Goal: Task Accomplishment & Management: Complete application form

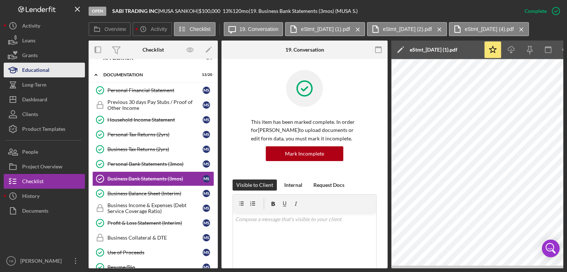
scroll to position [133, 0]
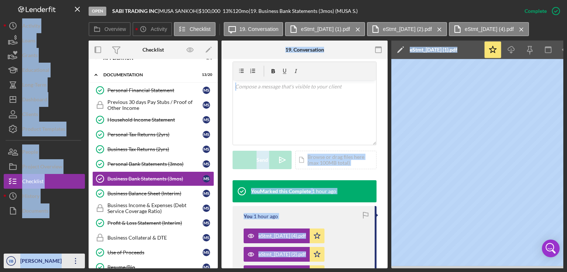
drag, startPoint x: 112, startPoint y: 268, endPoint x: 73, endPoint y: 267, distance: 38.8
click at [73, 267] on div "Open SABI TRADING INC | [PERSON_NAME] | $100,000 $100,000 13 % 120 mo | 19. Bus…" at bounding box center [283, 134] width 559 height 269
click at [379, 116] on div "This item has been marked complete. In order for [PERSON_NAME] to upload docume…" at bounding box center [304, 166] width 166 height 480
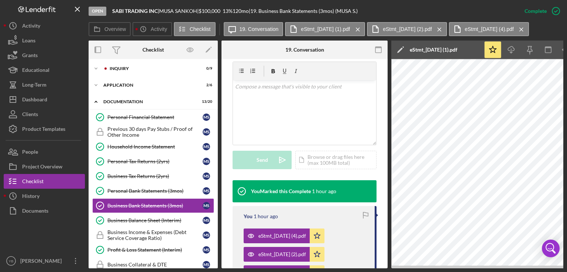
scroll to position [0, 0]
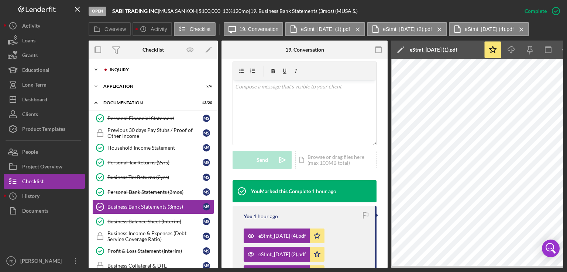
click at [129, 71] on div "Inquiry" at bounding box center [159, 70] width 99 height 4
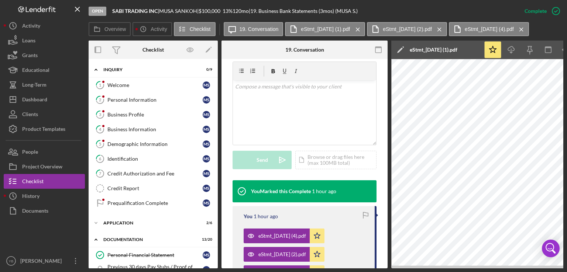
drag, startPoint x: 218, startPoint y: 126, endPoint x: 216, endPoint y: 133, distance: 7.7
click at [216, 133] on div "Overview Internal Workflow Stage Open Icon/Dropdown Arrow Archive (can unarchiv…" at bounding box center [326, 155] width 474 height 228
click at [49, 42] on button "Loans" at bounding box center [44, 40] width 81 height 15
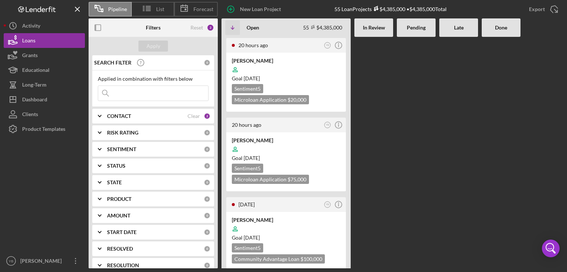
click at [395, 131] on div "20 hours ago YB Icon/Info [PERSON_NAME] Goal [DATE] Sentiment 5 Microloan Appli…" at bounding box center [392, 153] width 342 height 232
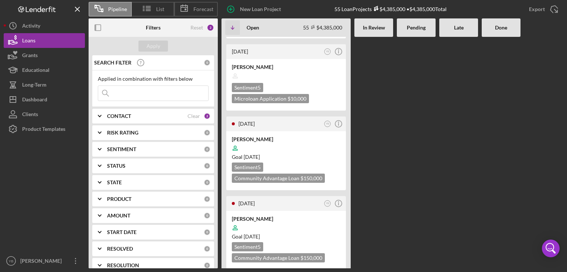
scroll to position [339, 0]
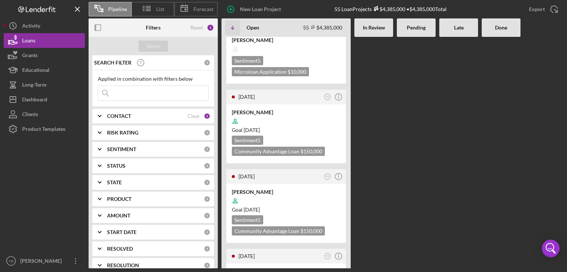
click at [412, 135] on div "20 hours ago YB Icon/Info [PERSON_NAME] Goal [DATE] Sentiment 5 Microloan Appli…" at bounding box center [392, 153] width 342 height 232
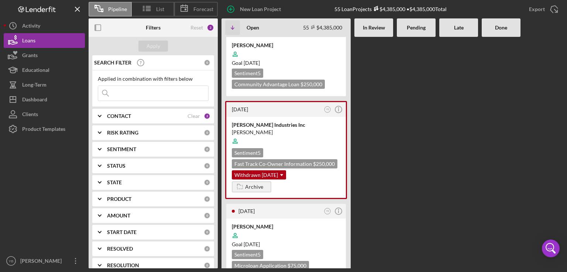
scroll to position [1889, 0]
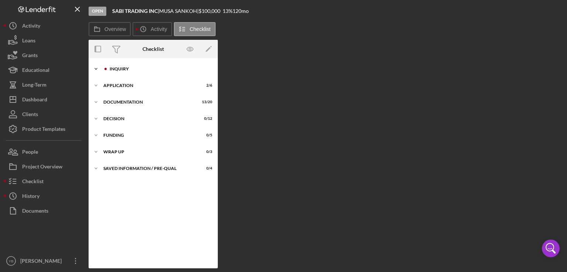
click at [122, 69] on div "Inquiry" at bounding box center [159, 69] width 99 height 4
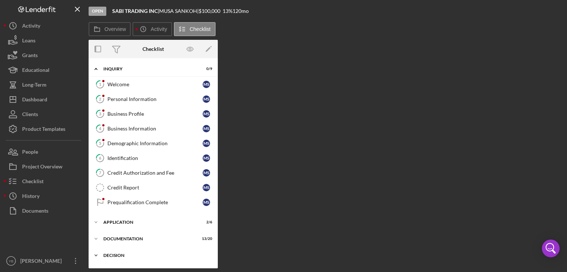
drag, startPoint x: 215, startPoint y: 224, endPoint x: 212, endPoint y: 257, distance: 33.7
click at [212, 257] on div "Icon/Expander Inquiry 0 / 9 1 Welcome M S 2 Personal Information M S 3 Business…" at bounding box center [153, 187] width 129 height 251
click at [125, 220] on div "Application" at bounding box center [155, 222] width 105 height 4
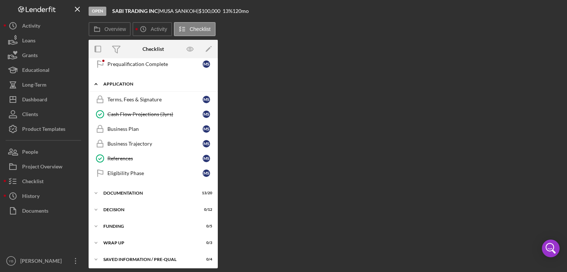
scroll to position [139, 0]
click at [125, 192] on div "Documentation" at bounding box center [155, 193] width 105 height 4
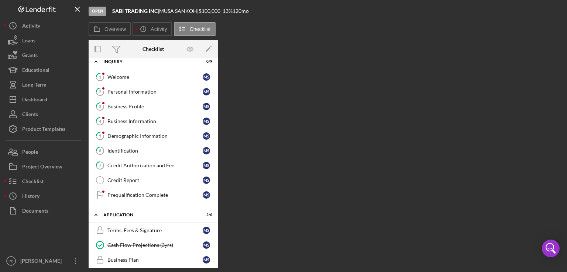
scroll to position [0, 0]
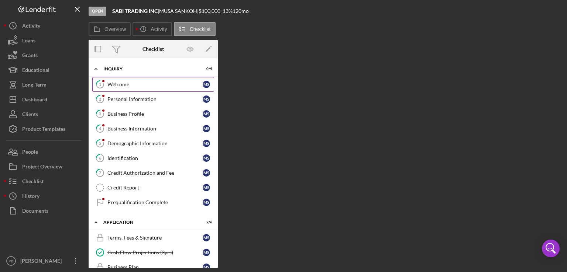
click at [120, 82] on div "Welcome" at bounding box center [154, 85] width 95 height 6
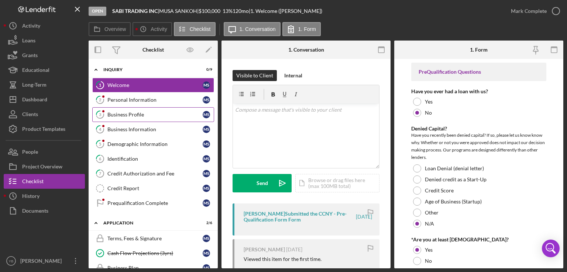
click at [131, 116] on div "Business Profile" at bounding box center [154, 115] width 95 height 6
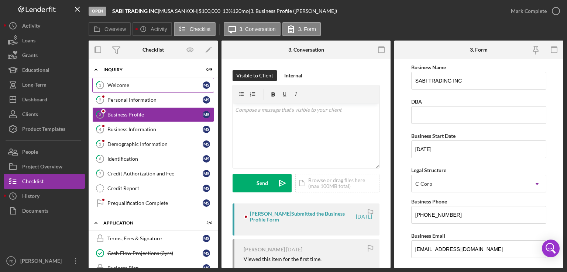
click at [123, 85] on div "Welcome" at bounding box center [154, 85] width 95 height 6
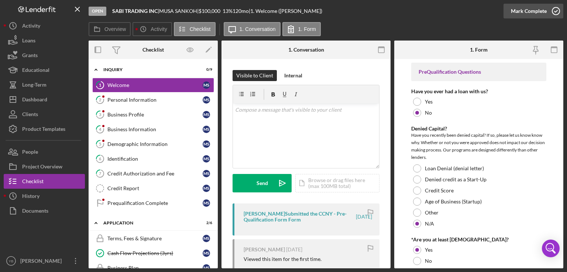
click at [530, 12] on div "Mark Complete" at bounding box center [529, 11] width 36 height 15
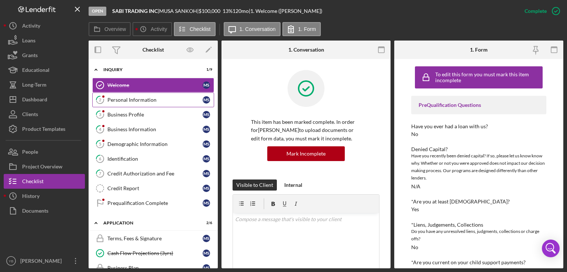
click at [133, 102] on div "Personal Information" at bounding box center [154, 100] width 95 height 6
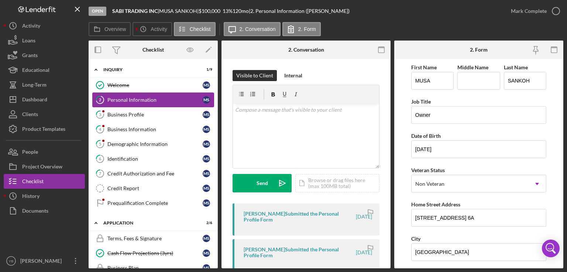
click at [133, 101] on div "Personal Information" at bounding box center [154, 100] width 95 height 6
drag, startPoint x: 563, startPoint y: 136, endPoint x: 561, endPoint y: 143, distance: 6.9
click at [561, 143] on div "Open SABI TRADING INC | [PERSON_NAME] | $100,000 $100,000 13 % 120 mo | 2. Pers…" at bounding box center [283, 136] width 567 height 272
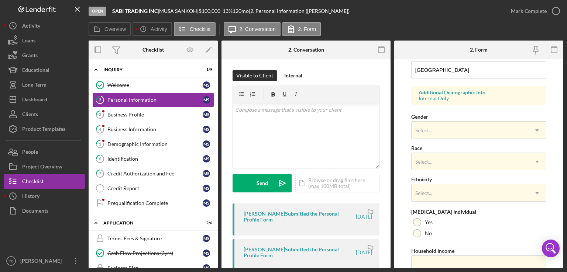
scroll to position [250, 0]
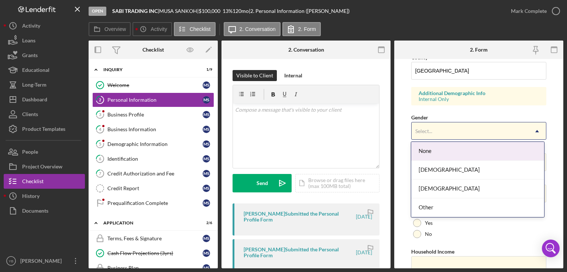
click at [537, 131] on icon "Icon/Dropdown Arrow" at bounding box center [537, 131] width 18 height 18
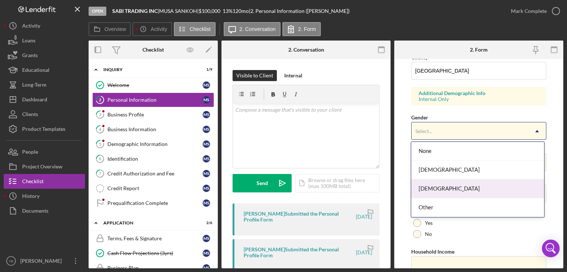
click at [432, 191] on div "[DEMOGRAPHIC_DATA]" at bounding box center [477, 189] width 133 height 19
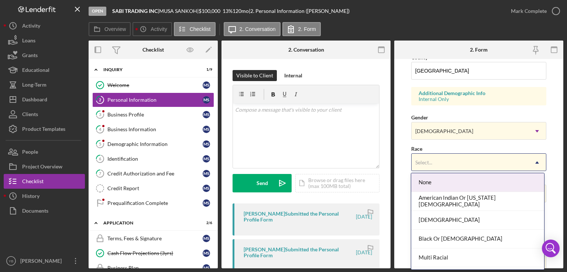
click at [469, 158] on div "Select..." at bounding box center [469, 162] width 117 height 17
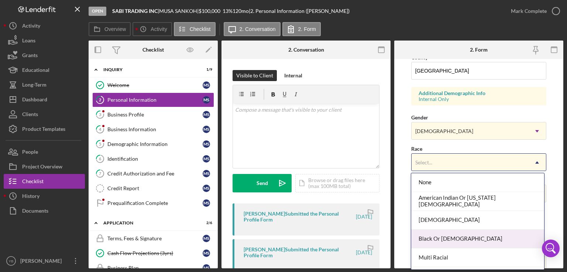
click at [431, 239] on div "Black Or [DEMOGRAPHIC_DATA]" at bounding box center [477, 239] width 133 height 19
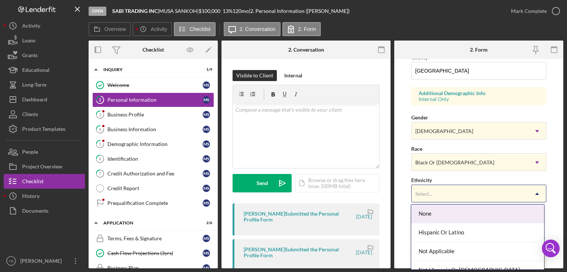
click at [428, 197] on div "Select..." at bounding box center [469, 194] width 117 height 17
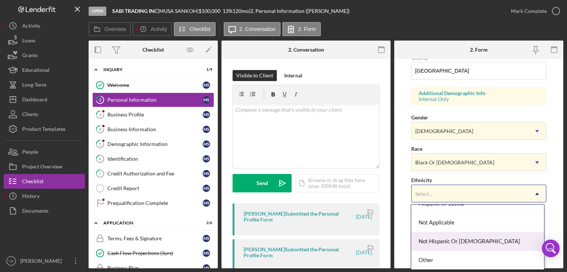
click at [444, 243] on div "Not Hispanic Or [DEMOGRAPHIC_DATA]" at bounding box center [477, 241] width 133 height 19
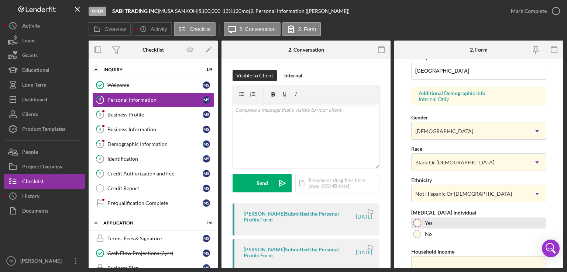
click at [415, 222] on div at bounding box center [417, 223] width 8 height 8
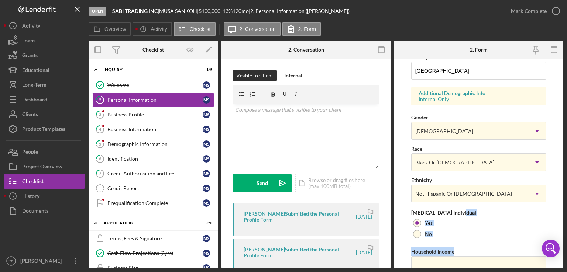
drag, startPoint x: 564, startPoint y: 202, endPoint x: 565, endPoint y: 245, distance: 42.4
click at [565, 245] on div "Open SABI TRADING INC | [PERSON_NAME] | $100,000 $100,000 13 % 120 mo | 2. Pers…" at bounding box center [283, 136] width 567 height 272
click at [537, 218] on div "Yes" at bounding box center [478, 223] width 135 height 11
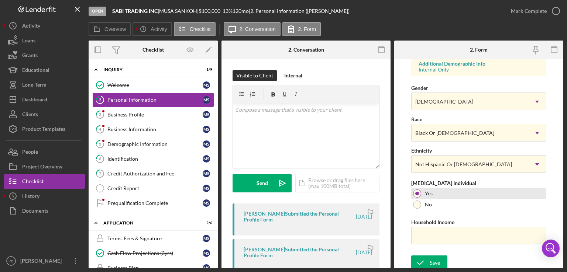
scroll to position [282, 0]
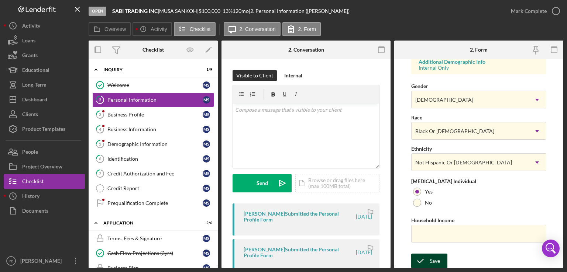
click at [434, 262] on div "Save" at bounding box center [434, 261] width 10 height 15
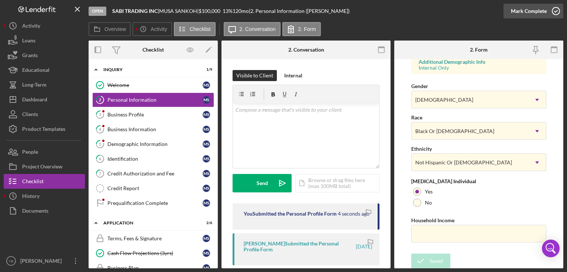
click at [526, 10] on div "Mark Complete" at bounding box center [529, 11] width 36 height 15
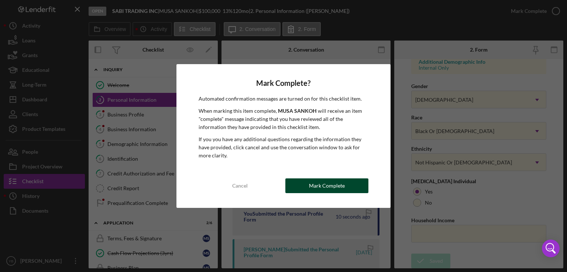
click at [319, 185] on div "Mark Complete" at bounding box center [327, 186] width 36 height 15
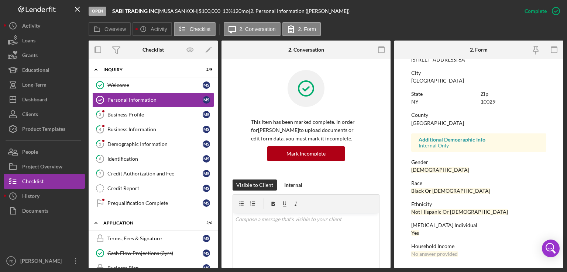
scroll to position [141, 0]
click at [139, 115] on div "Business Profile" at bounding box center [154, 115] width 95 height 6
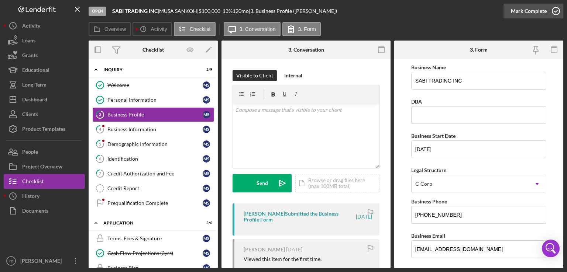
click at [538, 14] on div "Mark Complete" at bounding box center [529, 11] width 36 height 15
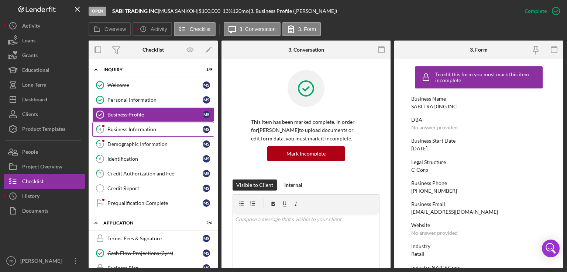
click at [135, 130] on div "Business Information" at bounding box center [154, 130] width 95 height 6
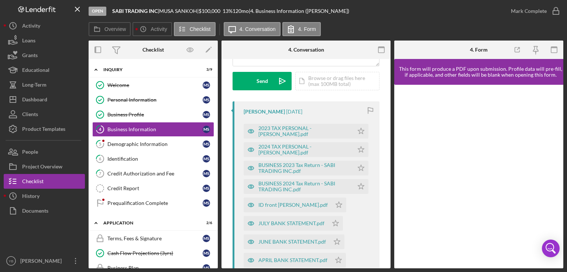
scroll to position [83, 0]
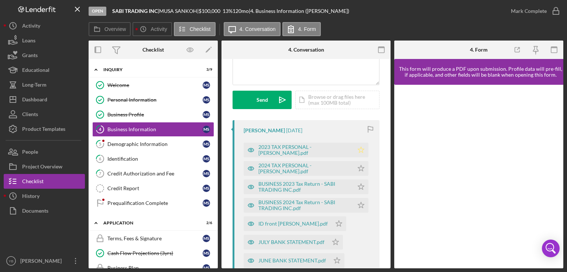
click at [359, 146] on icon "Icon/Star" at bounding box center [360, 150] width 15 height 15
click at [359, 148] on polygon "button" at bounding box center [361, 150] width 6 height 6
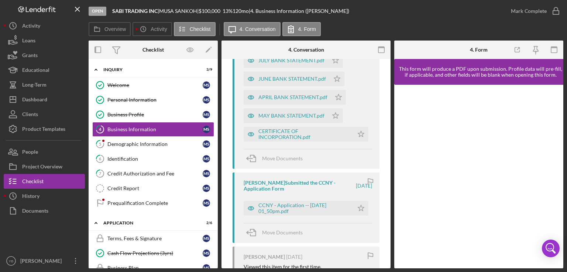
scroll to position [267, 0]
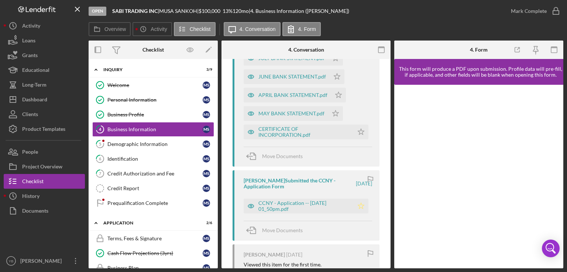
click at [358, 207] on icon "Icon/Star" at bounding box center [360, 206] width 15 height 15
click at [288, 135] on div "CERTIFICATE OF INCORPORATION.pdf" at bounding box center [303, 132] width 91 height 12
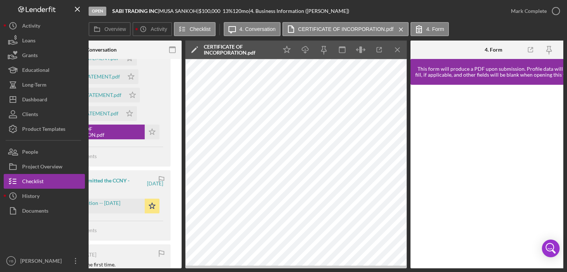
scroll to position [0, 219]
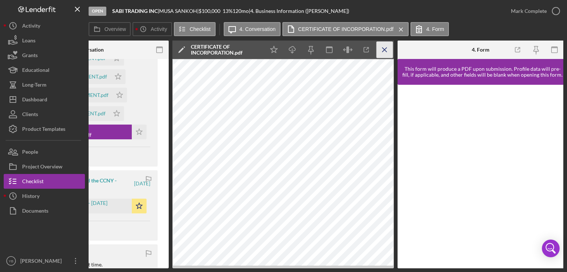
click at [385, 48] on icon "Icon/Menu Close" at bounding box center [384, 50] width 17 height 17
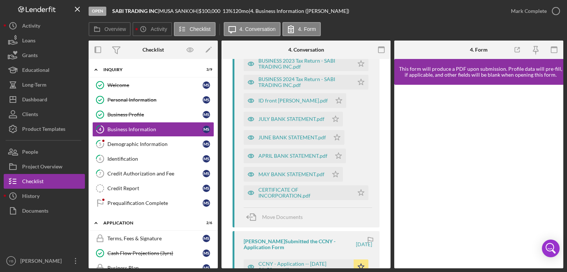
scroll to position [196, 0]
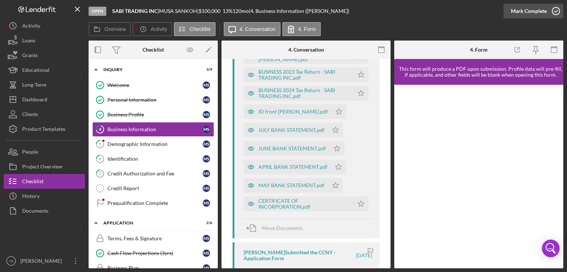
click at [552, 10] on icon "button" at bounding box center [555, 11] width 18 height 18
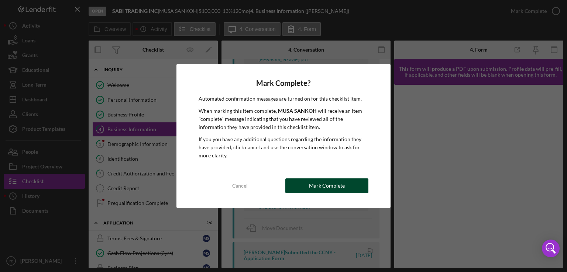
click at [337, 188] on div "Mark Complete" at bounding box center [327, 186] width 36 height 15
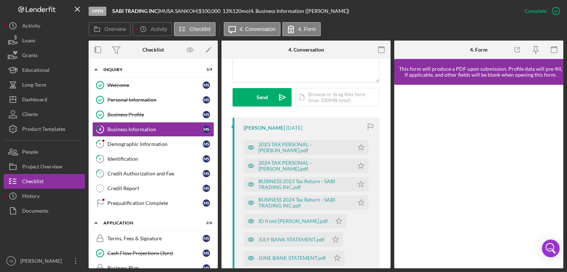
scroll to position [405, 0]
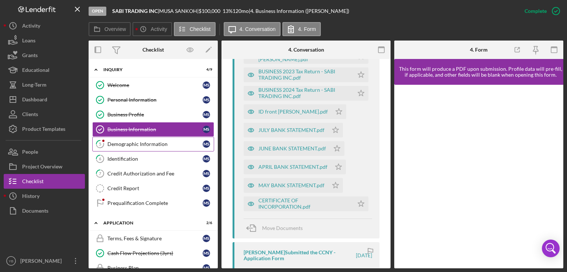
click at [134, 144] on div "Demographic Information" at bounding box center [154, 144] width 95 height 6
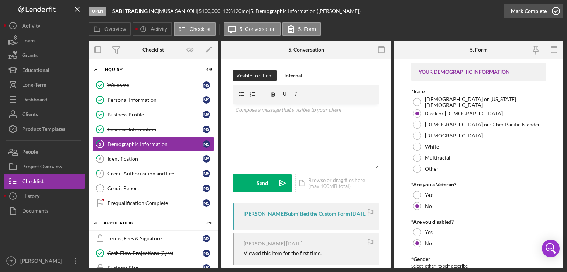
click at [530, 15] on div "Mark Complete" at bounding box center [529, 11] width 36 height 15
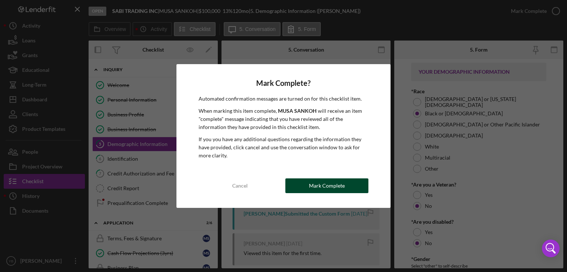
click at [336, 184] on div "Mark Complete" at bounding box center [327, 186] width 36 height 15
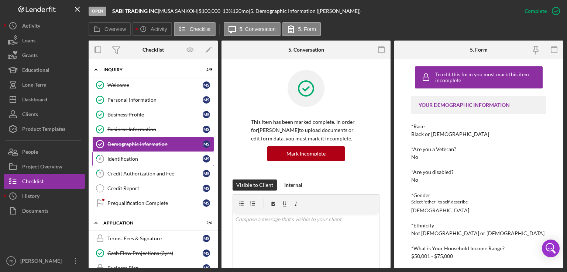
click at [132, 159] on div "Identification" at bounding box center [154, 159] width 95 height 6
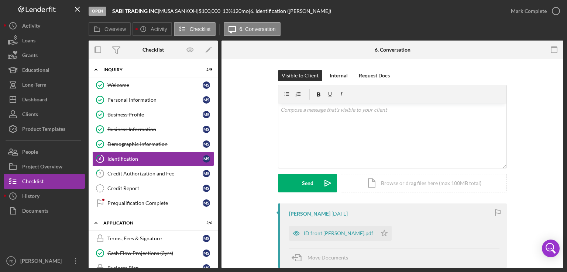
click at [539, 184] on div "Visible to Client Internal Request Docs v Color teal Color pink Remove color Ad…" at bounding box center [391, 137] width 319 height 134
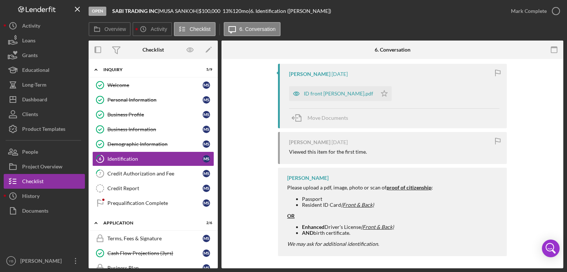
scroll to position [142, 0]
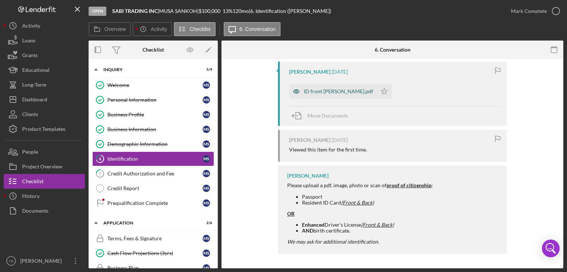
click at [324, 89] on div "ID front [PERSON_NAME].pdf" at bounding box center [338, 92] width 69 height 6
